Goal: Task Accomplishment & Management: Complete application form

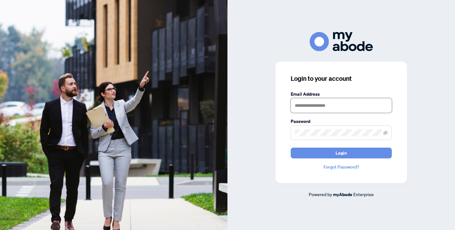
click at [348, 105] on input "text" at bounding box center [341, 105] width 101 height 15
type input "**********"
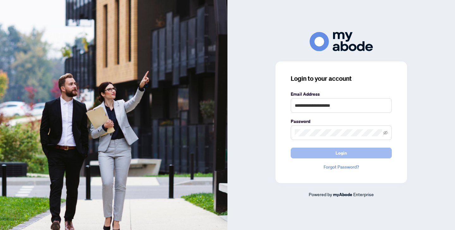
click at [343, 154] on span "Login" at bounding box center [341, 153] width 11 height 10
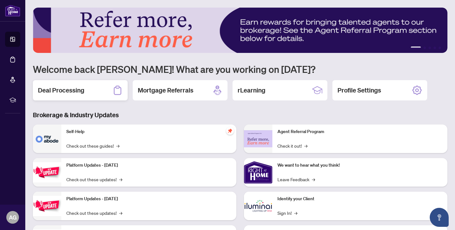
click at [77, 90] on h2 "Deal Processing" at bounding box center [61, 90] width 46 height 9
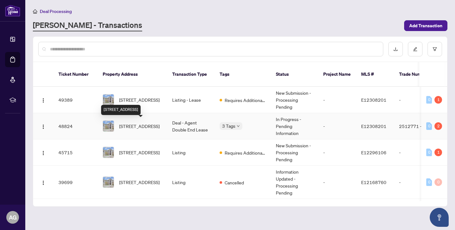
click at [139, 127] on span "[STREET_ADDRESS]" at bounding box center [139, 125] width 40 height 7
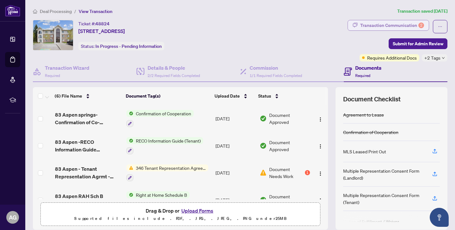
click at [391, 24] on div "Transaction Communication 2" at bounding box center [392, 25] width 64 height 10
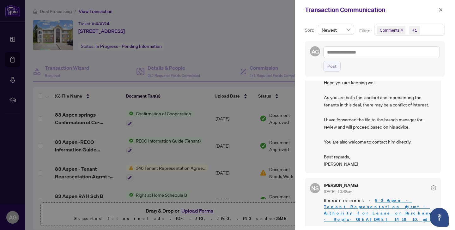
scroll to position [40, 0]
click at [263, 50] on div at bounding box center [227, 115] width 455 height 230
click at [442, 9] on icon "close" at bounding box center [441, 10] width 4 height 4
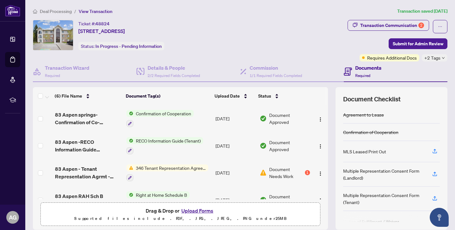
click at [190, 211] on button "Upload Forms" at bounding box center [198, 210] width 36 height 8
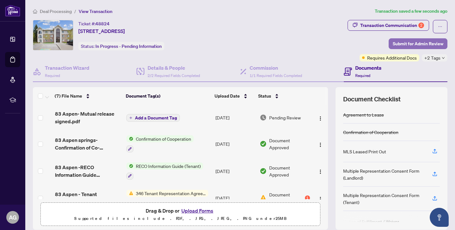
click at [422, 44] on span "Submit for Admin Review" at bounding box center [418, 44] width 51 height 10
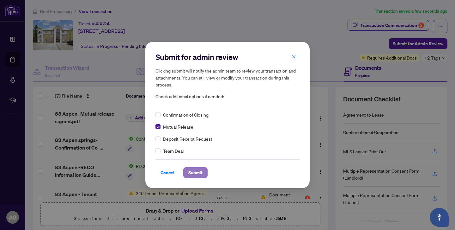
click at [196, 173] on span "Submit" at bounding box center [195, 172] width 14 height 10
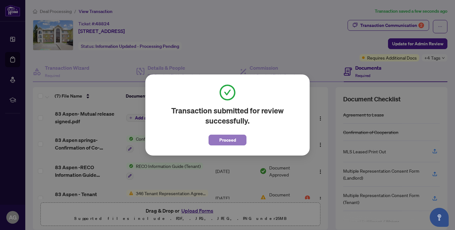
click at [237, 141] on button "Proceed" at bounding box center [228, 139] width 38 height 11
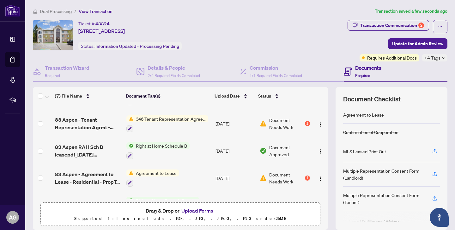
scroll to position [95, 0]
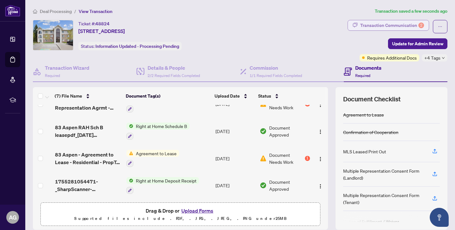
click at [397, 26] on div "Transaction Communication 2" at bounding box center [392, 25] width 64 height 10
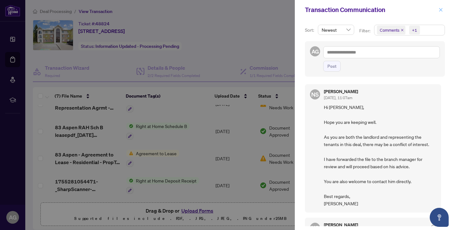
click at [443, 10] on icon "close" at bounding box center [441, 10] width 4 height 4
